Goal: Task Accomplishment & Management: Complete application form

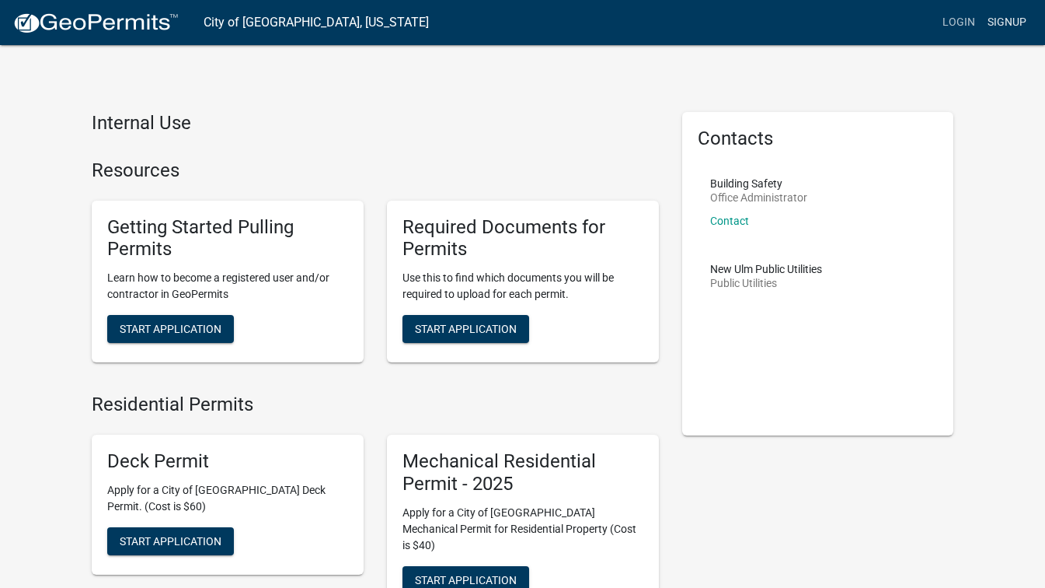
click at [1013, 33] on link "Signup" at bounding box center [1007, 23] width 51 height 30
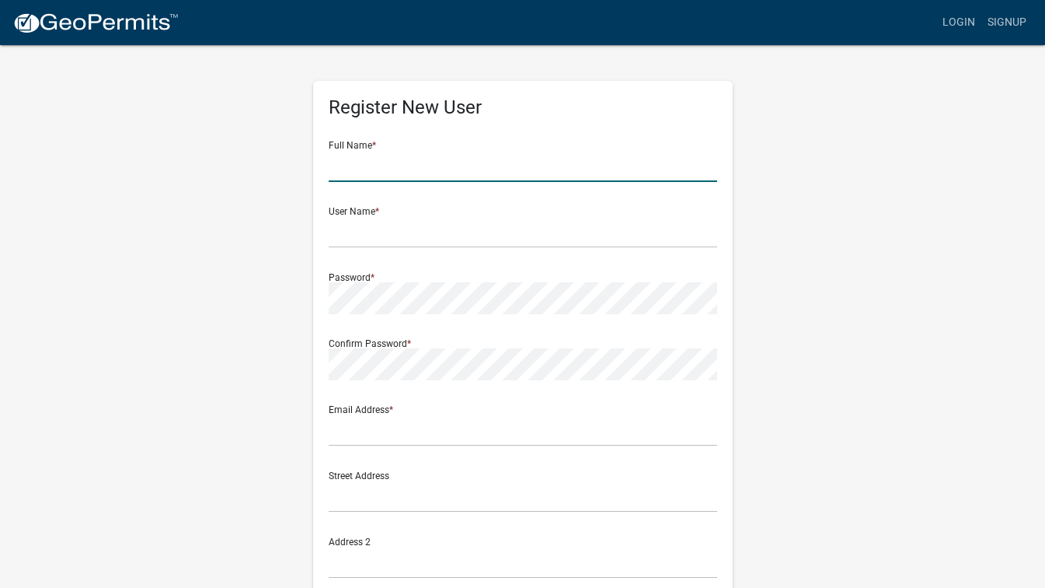
click at [424, 170] on input "text" at bounding box center [523, 166] width 389 height 32
type input "[PERSON_NAME]"
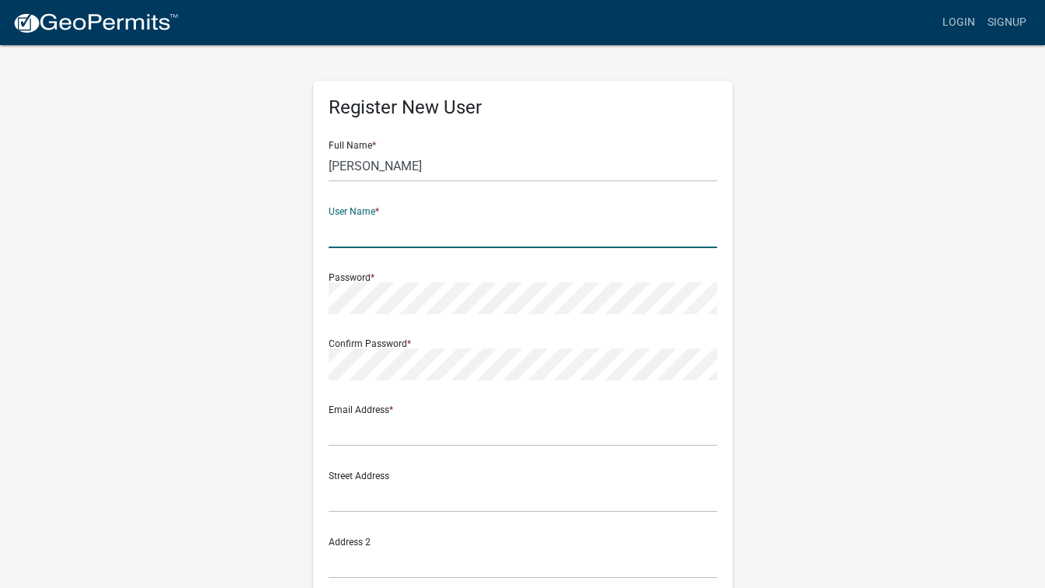
click at [411, 232] on input "text" at bounding box center [523, 232] width 389 height 32
type input "M"
type input "markfdauer"
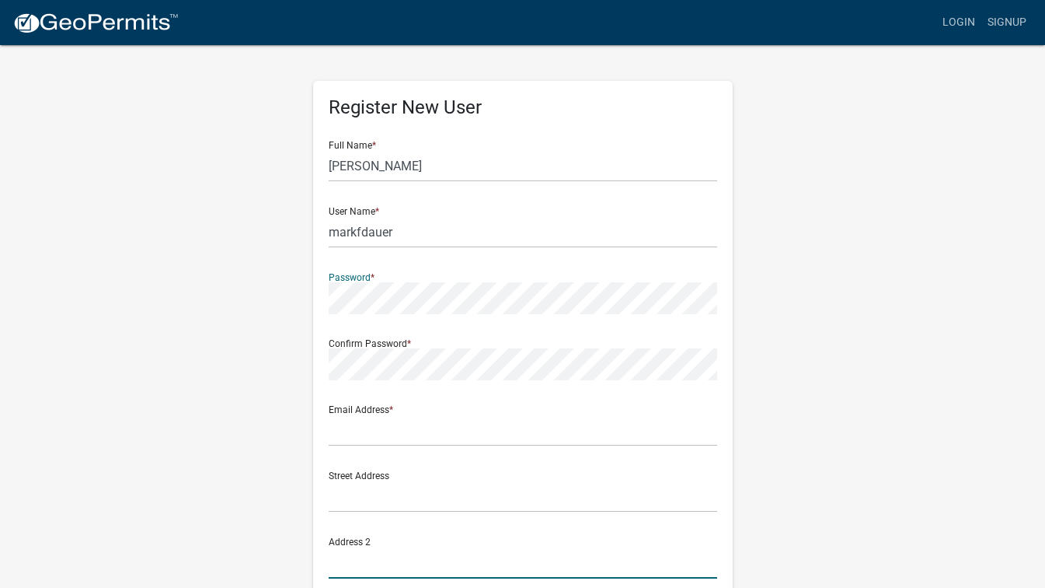
click at [532, 556] on input "text" at bounding box center [523, 562] width 389 height 32
click at [588, 567] on input "ancis" at bounding box center [523, 562] width 389 height 32
type input "a"
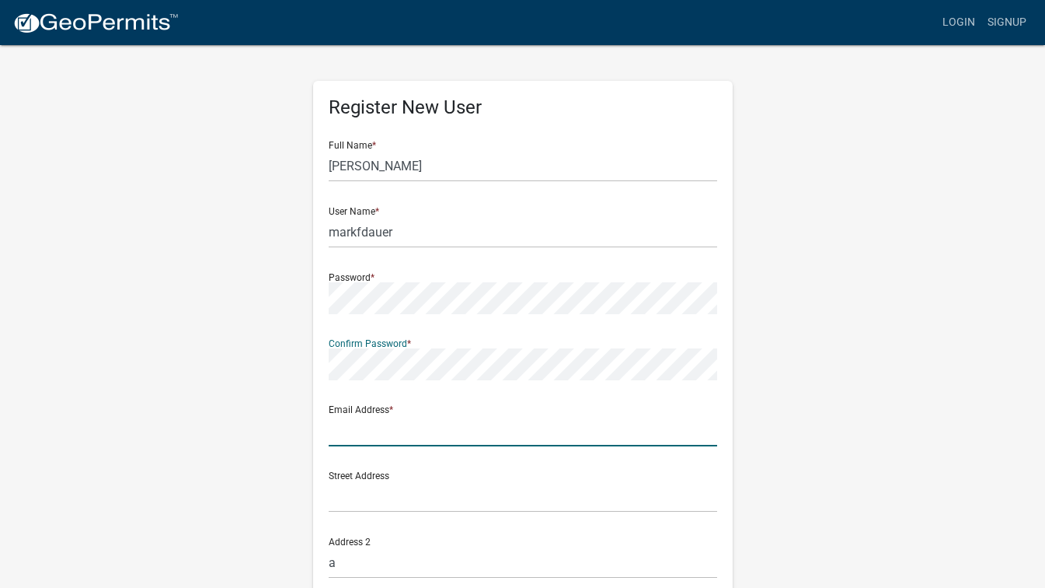
click at [492, 431] on input "text" at bounding box center [523, 430] width 389 height 32
type input "[EMAIL_ADDRESS][DOMAIN_NAME]"
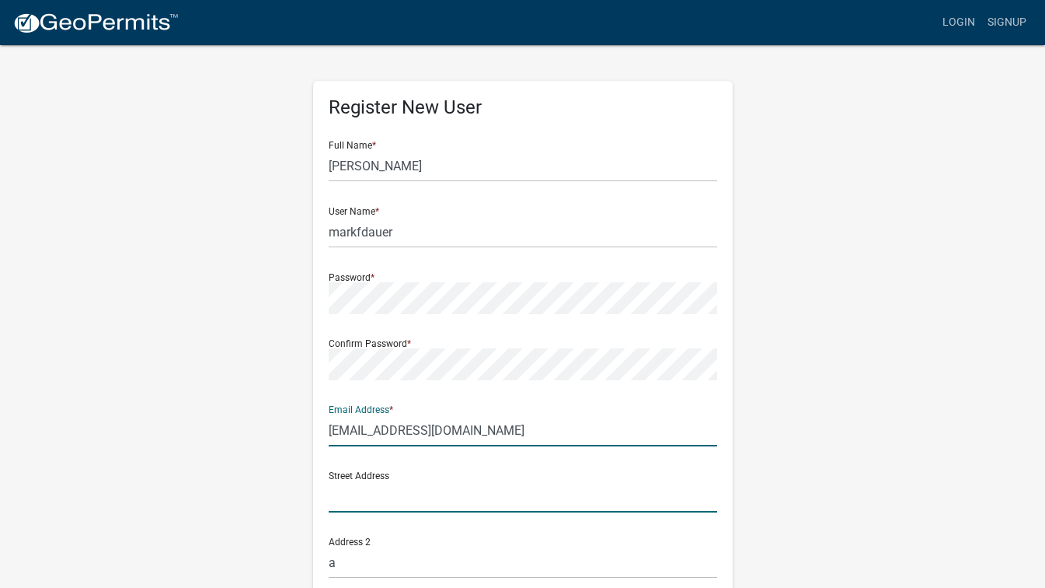
click at [420, 490] on input "text" at bounding box center [523, 496] width 389 height 32
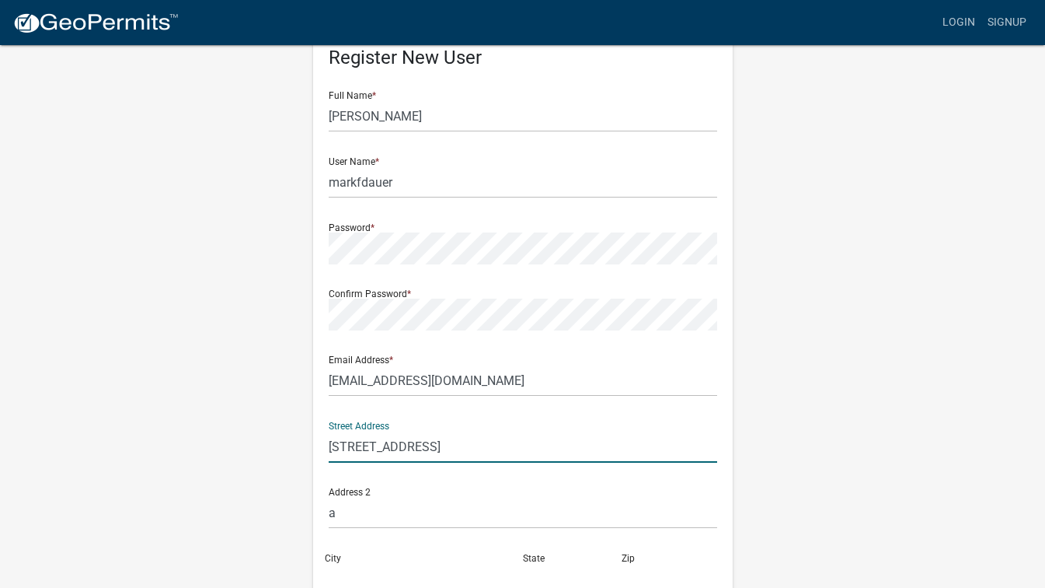
scroll to position [78, 0]
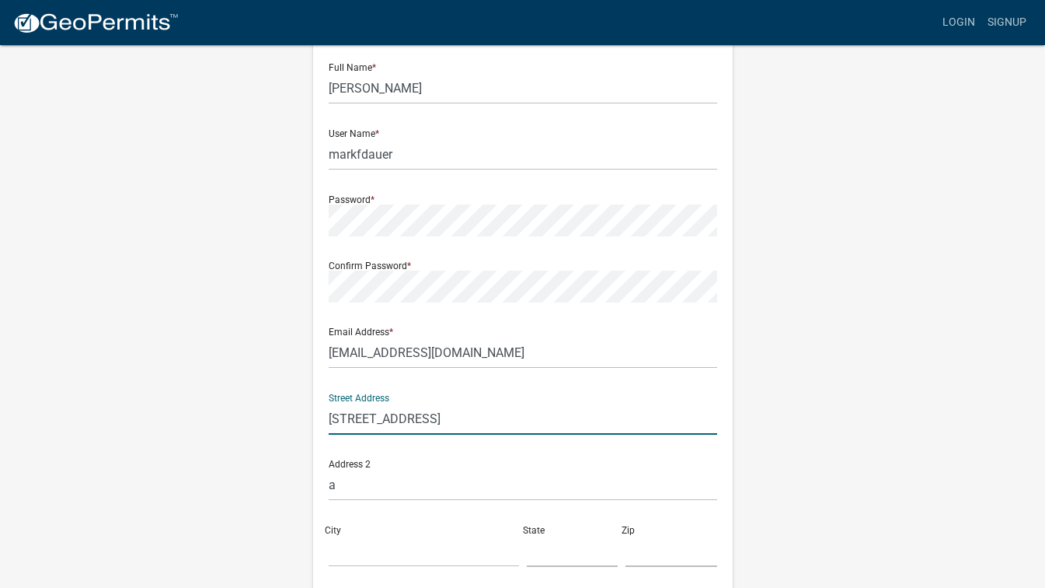
type input "[STREET_ADDRESS]"
click at [434, 479] on input "a" at bounding box center [523, 485] width 389 height 32
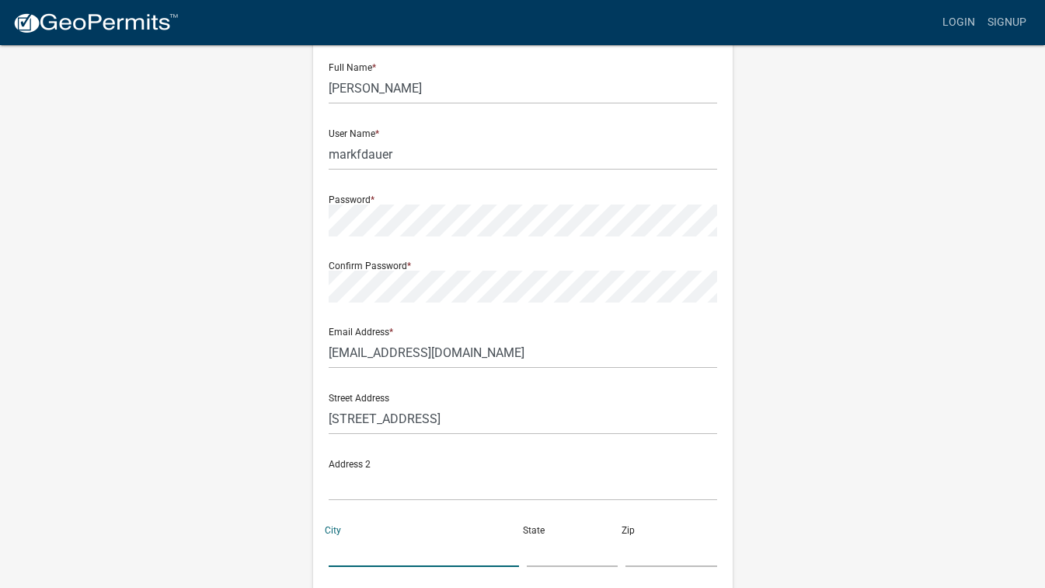
click at [401, 552] on input "City" at bounding box center [424, 551] width 190 height 32
type input "[GEOGRAPHIC_DATA]"
type input "MN"
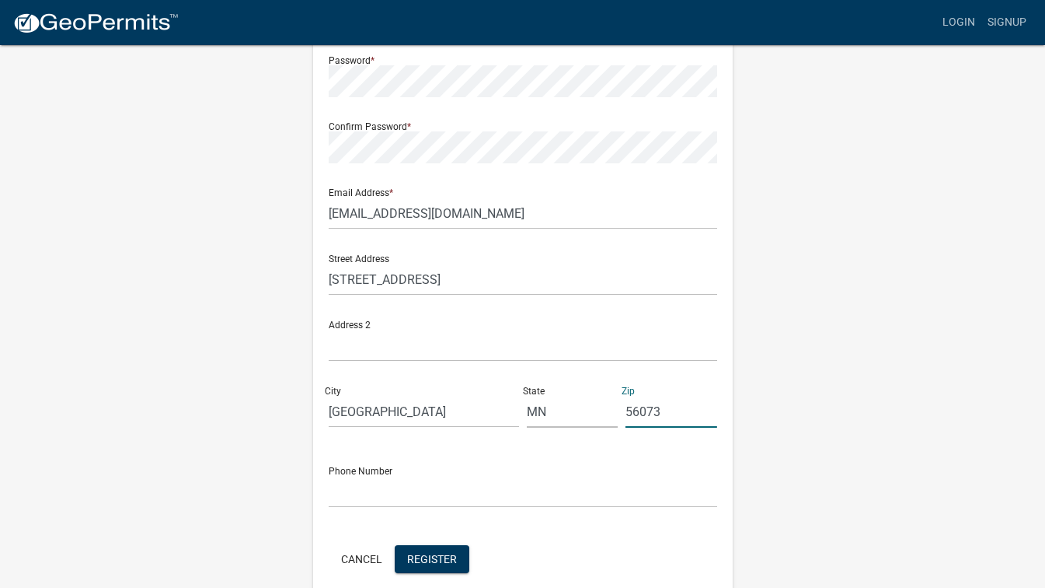
scroll to position [288, 0]
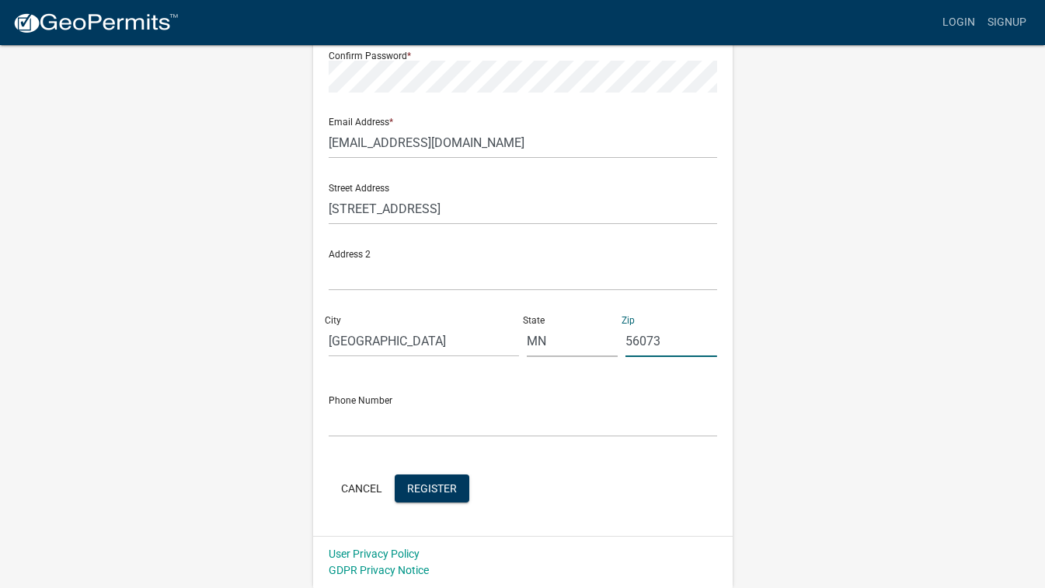
type input "56073"
click at [501, 417] on input "text" at bounding box center [523, 421] width 389 height 32
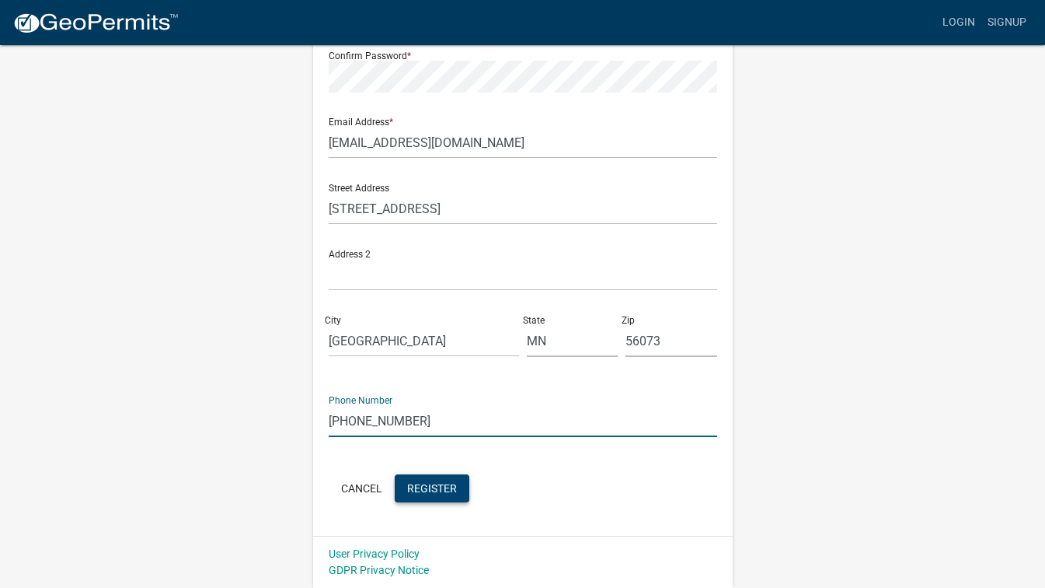
type input "[PHONE_NUMBER]"
click at [449, 490] on span "Register" at bounding box center [432, 487] width 50 height 12
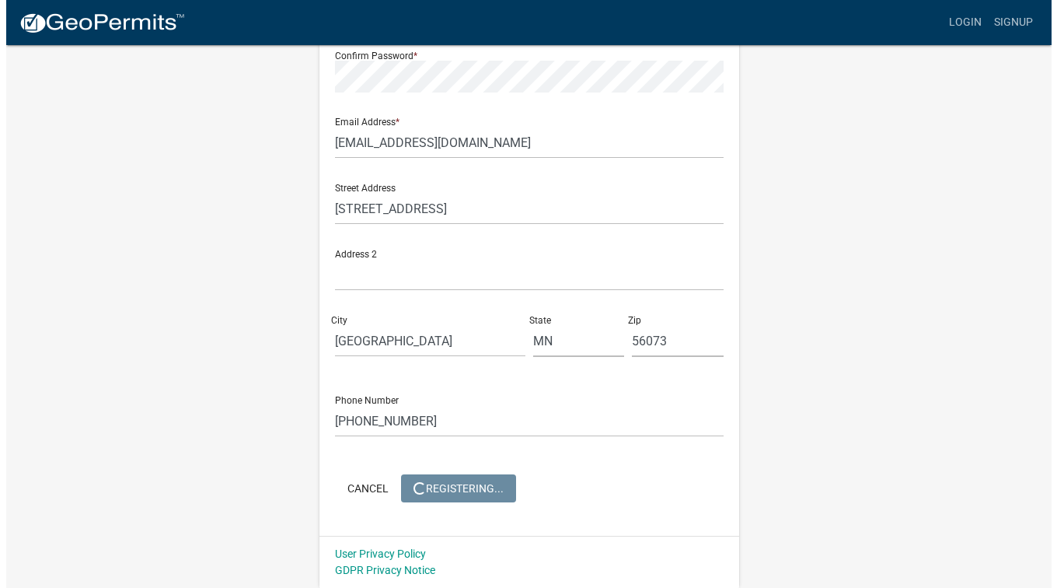
scroll to position [0, 0]
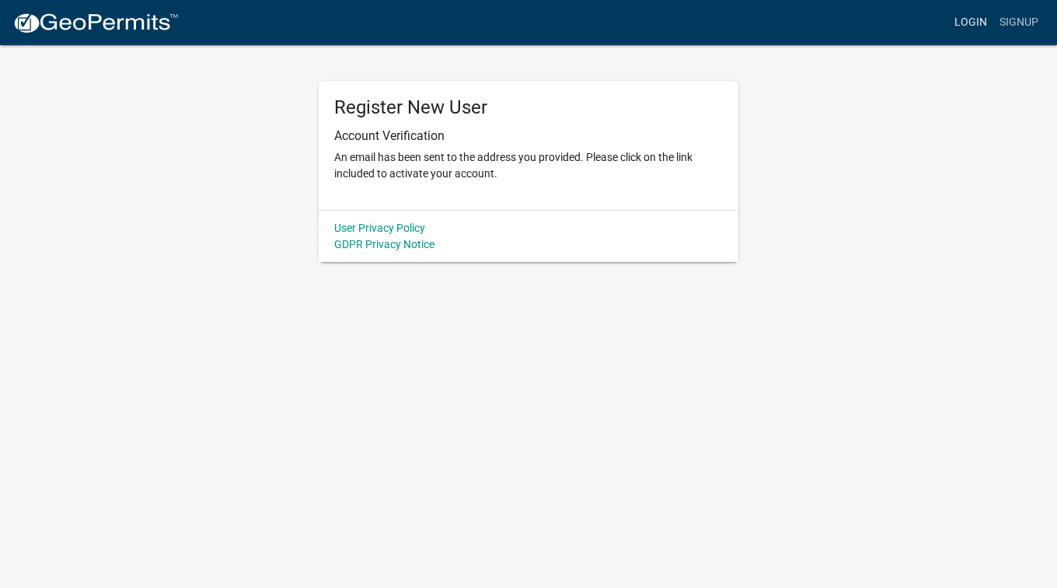
click at [981, 23] on link "Login" at bounding box center [970, 23] width 45 height 30
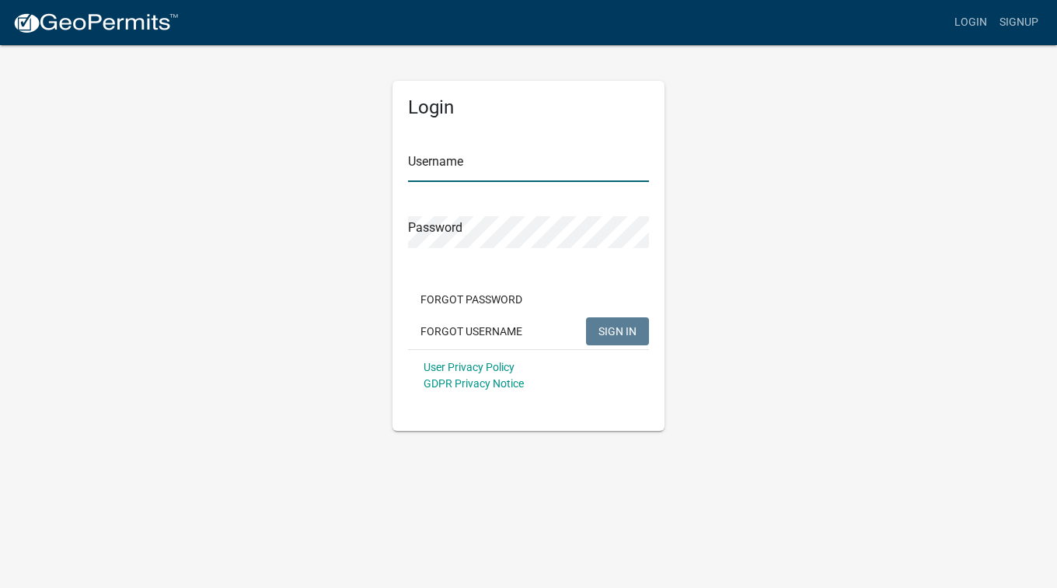
click at [514, 164] on input "Username" at bounding box center [528, 166] width 241 height 32
click at [859, 246] on div "Login Username markfdauer Password Forgot Password Forgot Username SIGN IN User…" at bounding box center [528, 237] width 886 height 387
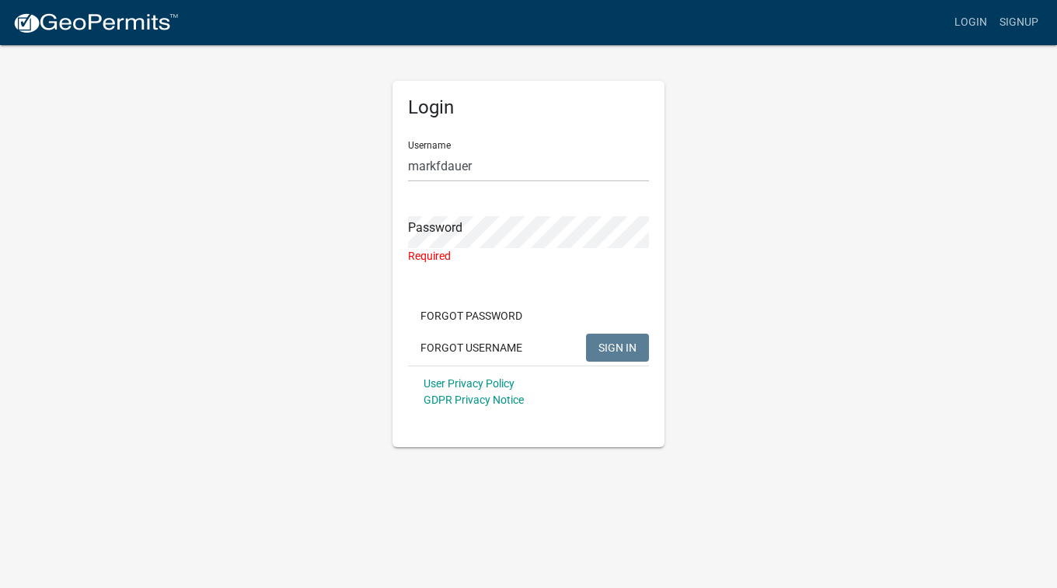
click at [752, 209] on div "Login Username markfdauer Password Required Forgot Password Forgot Username SIG…" at bounding box center [528, 245] width 886 height 403
click at [705, 513] on body "Internet Explorer does NOT work with GeoPermits. Get a new browser for more sec…" at bounding box center [528, 294] width 1057 height 588
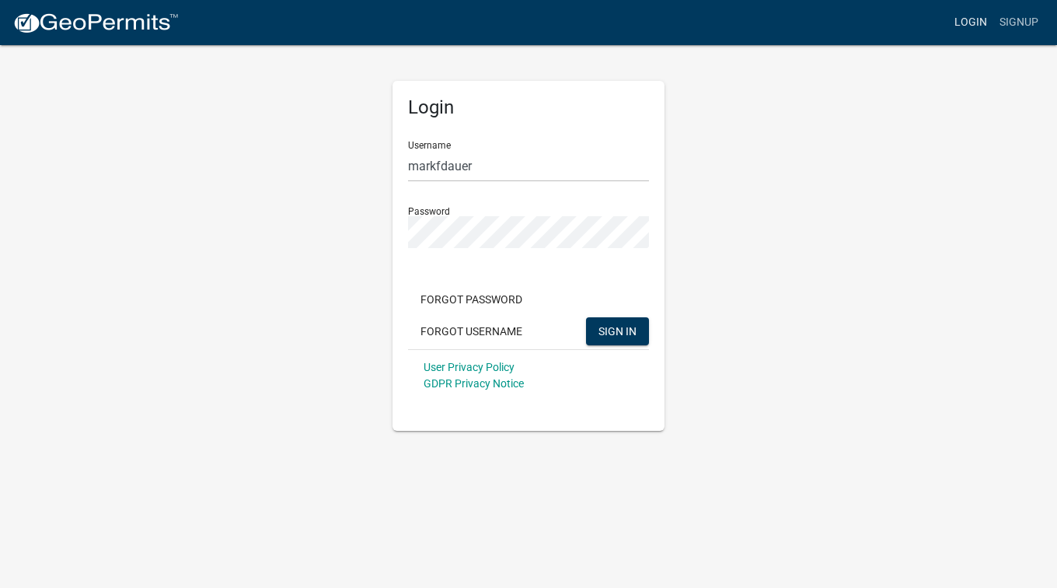
click at [971, 35] on link "Login" at bounding box center [970, 23] width 45 height 30
click at [612, 341] on button "SIGN IN" at bounding box center [617, 331] width 63 height 28
click at [633, 323] on button "SIGN IN" at bounding box center [617, 331] width 63 height 28
click at [619, 327] on span "SIGN IN" at bounding box center [617, 330] width 38 height 12
drag, startPoint x: 500, startPoint y: 169, endPoint x: 360, endPoint y: 164, distance: 140.0
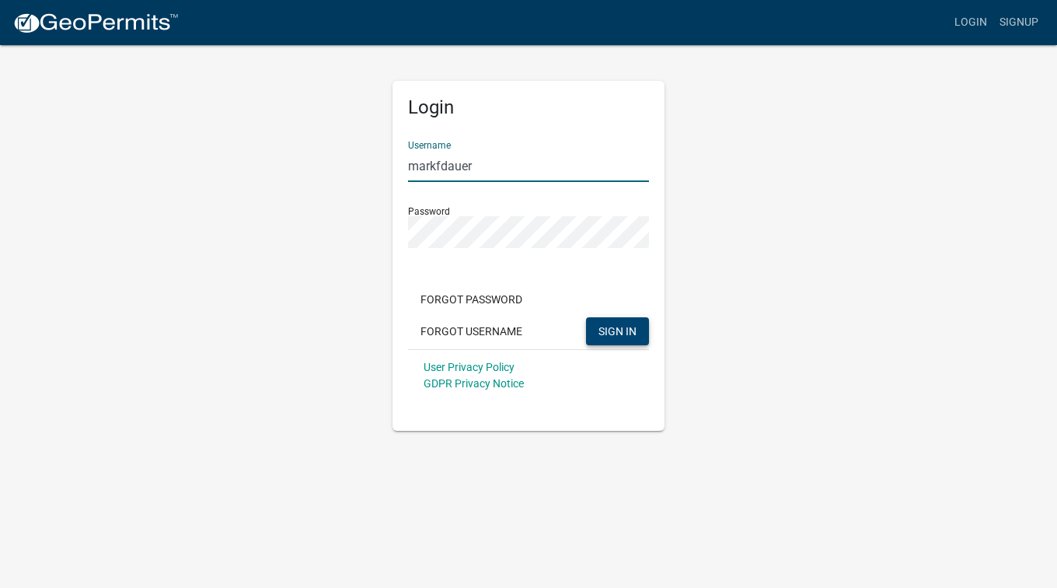
click at [360, 164] on div "Login Username markfdauer Password Forgot Password Forgot Username SIGN IN User…" at bounding box center [528, 237] width 886 height 387
type input "[PERSON_NAME]"
click at [371, 236] on div "Login Username [PERSON_NAME] Password Forgot Password Forgot Username SIGN IN U…" at bounding box center [528, 237] width 886 height 387
click at [586, 317] on button "SIGN IN" at bounding box center [617, 331] width 63 height 28
